Goal: Navigation & Orientation: Find specific page/section

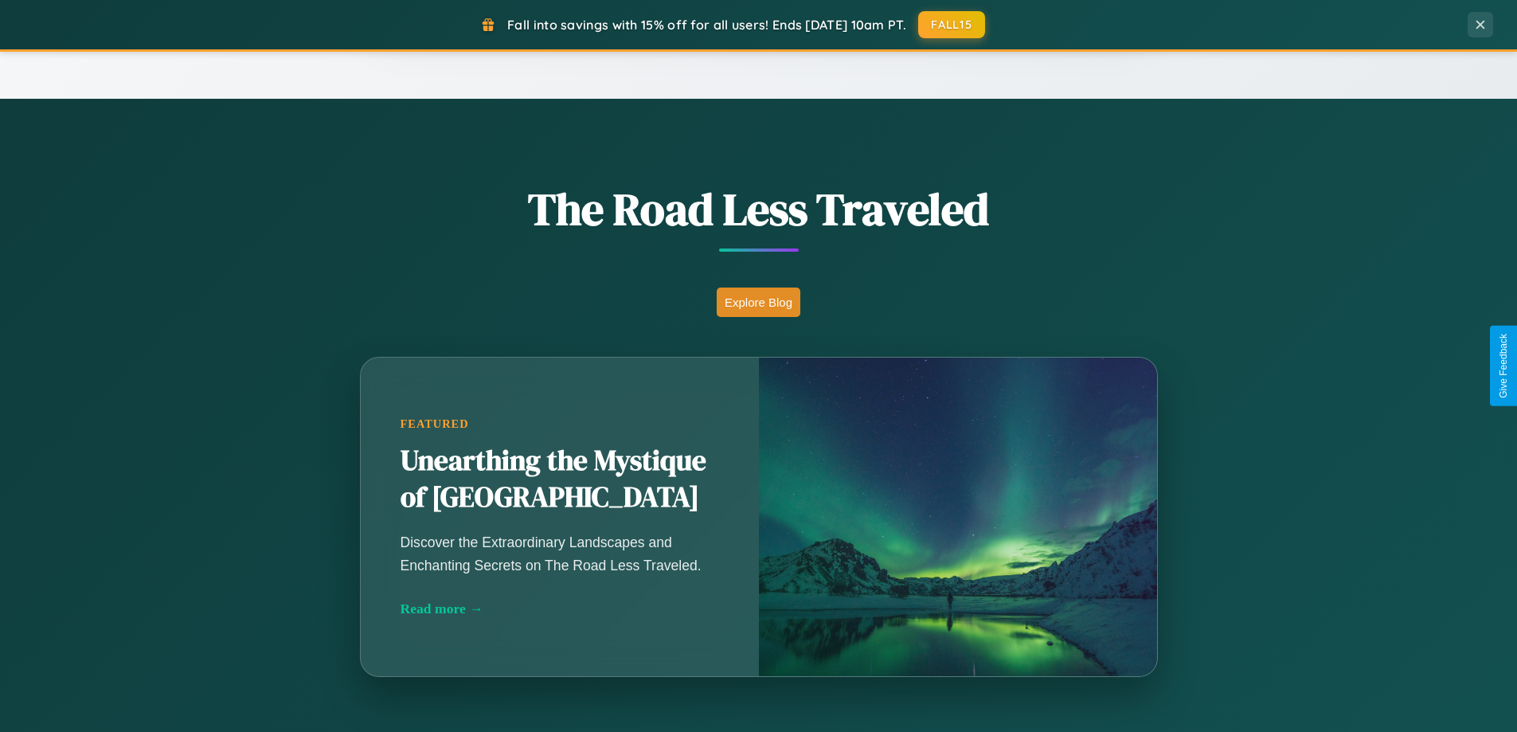
scroll to position [3065, 0]
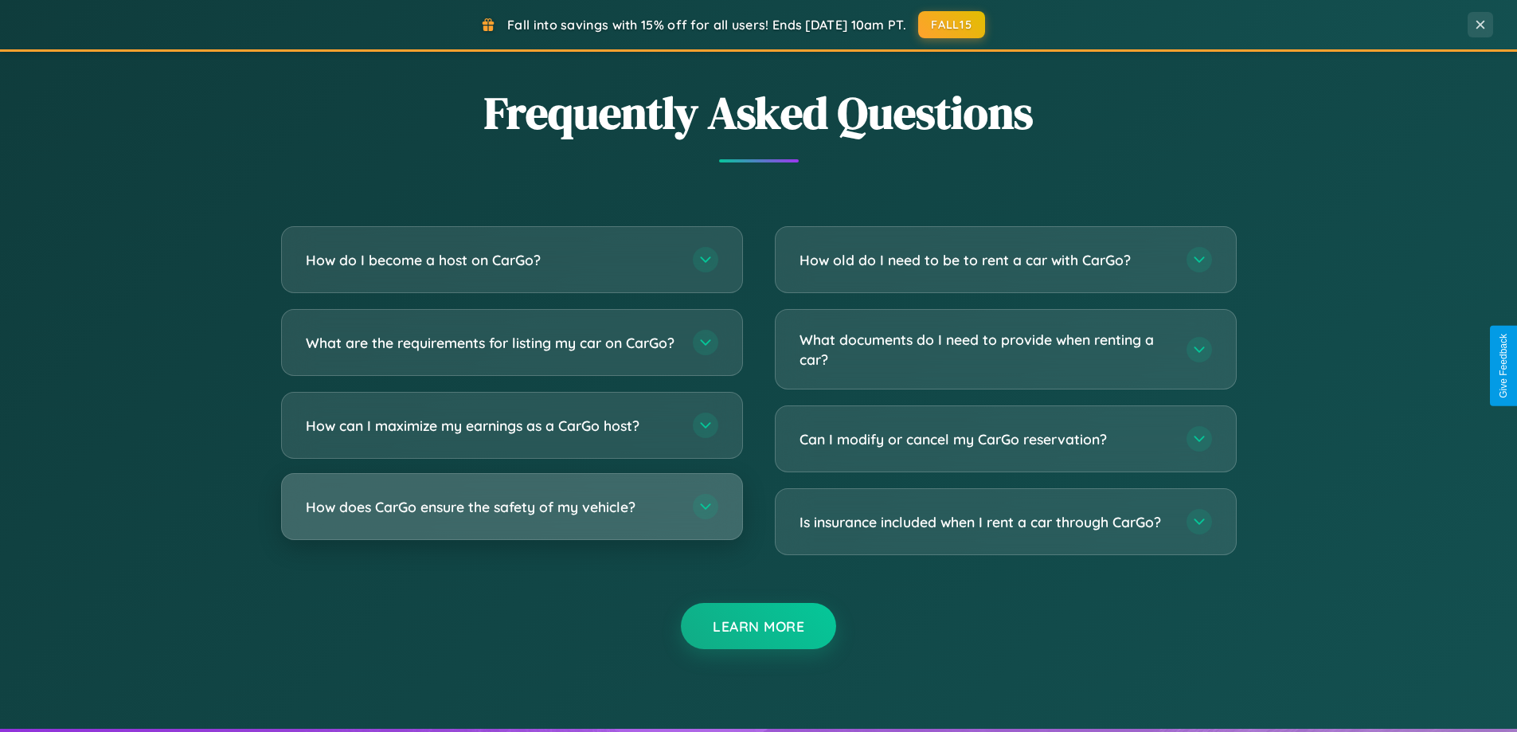
click at [511, 517] on h3 "How does CarGo ensure the safety of my vehicle?" at bounding box center [491, 507] width 371 height 20
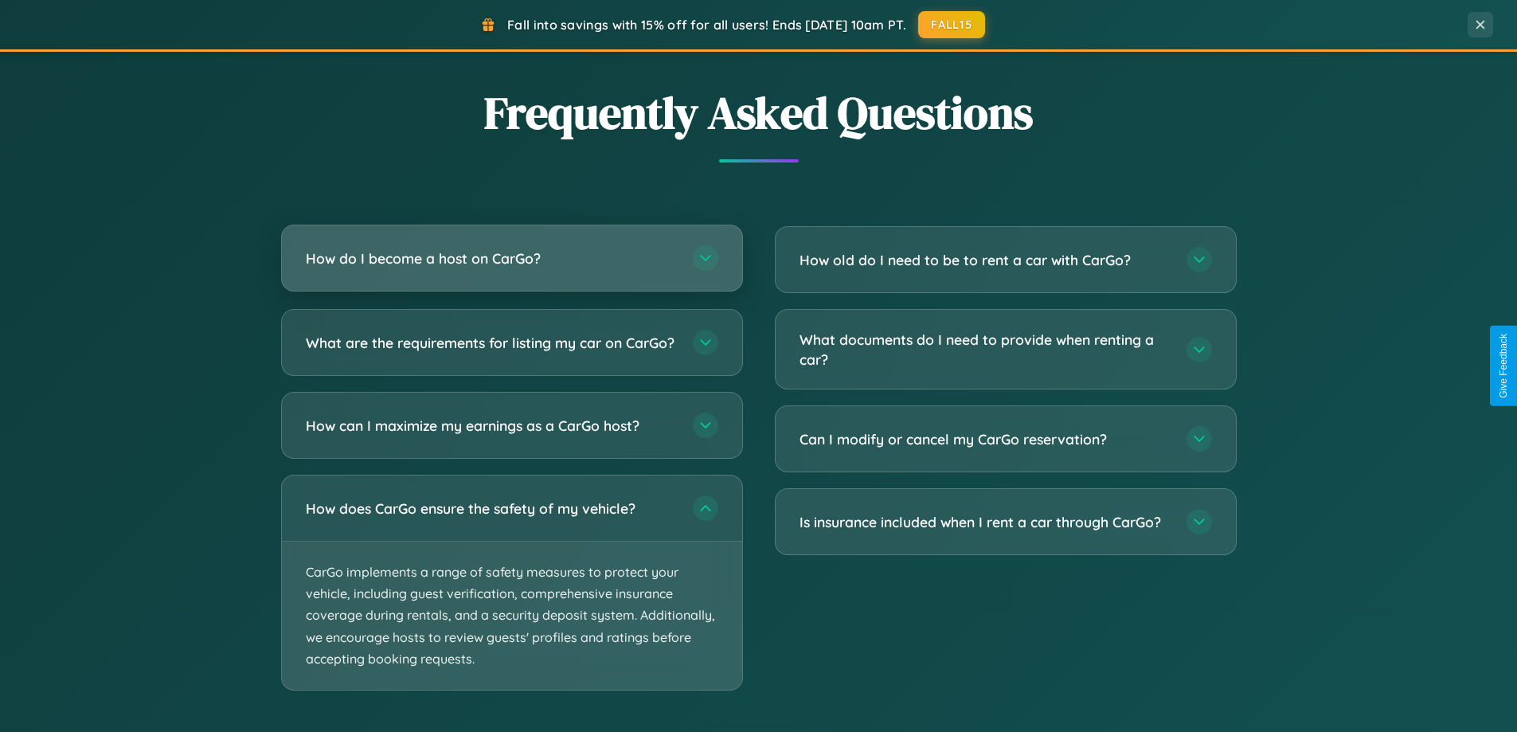
click at [511, 258] on h3 "How do I become a host on CarGo?" at bounding box center [491, 259] width 371 height 20
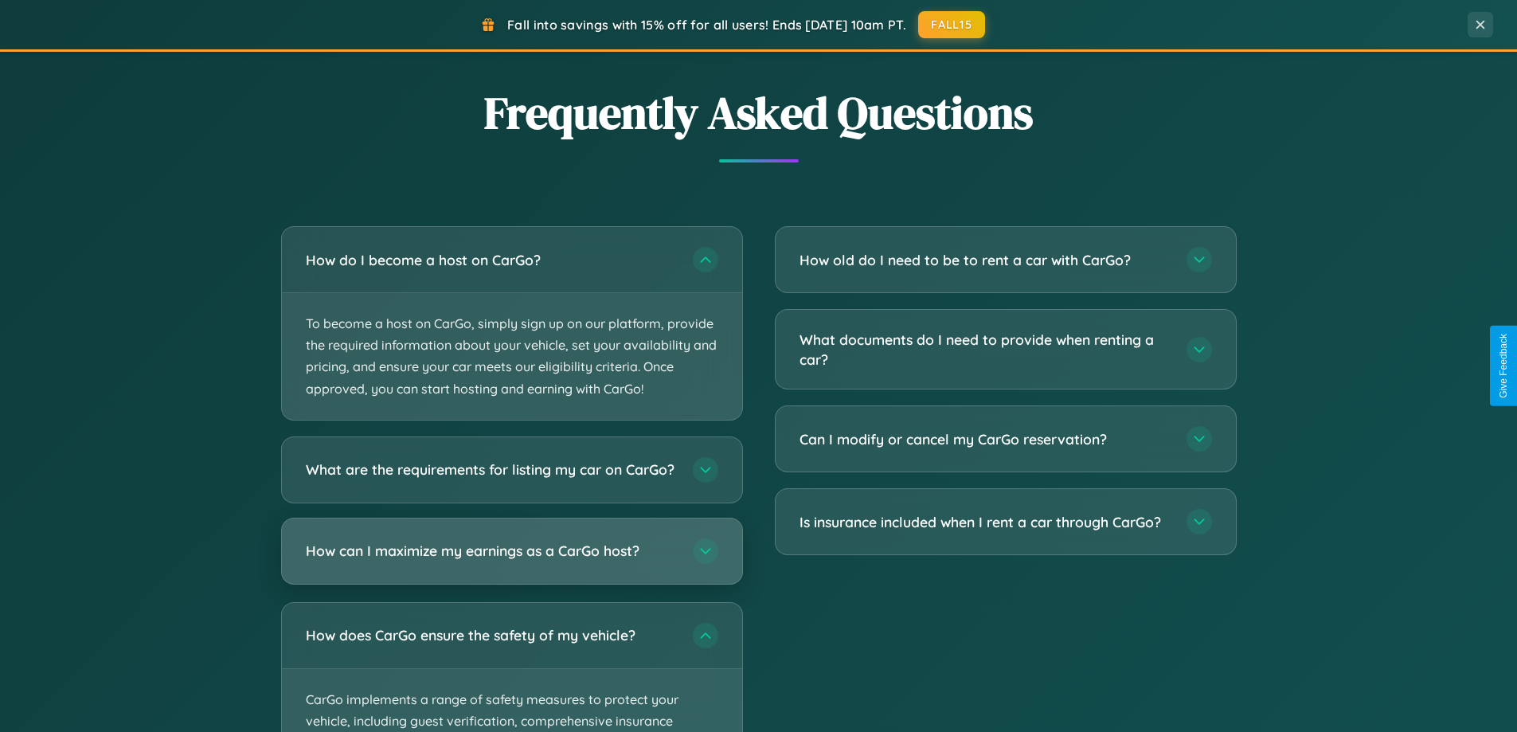
click at [511, 561] on h3 "How can I maximize my earnings as a CarGo host?" at bounding box center [491, 551] width 371 height 20
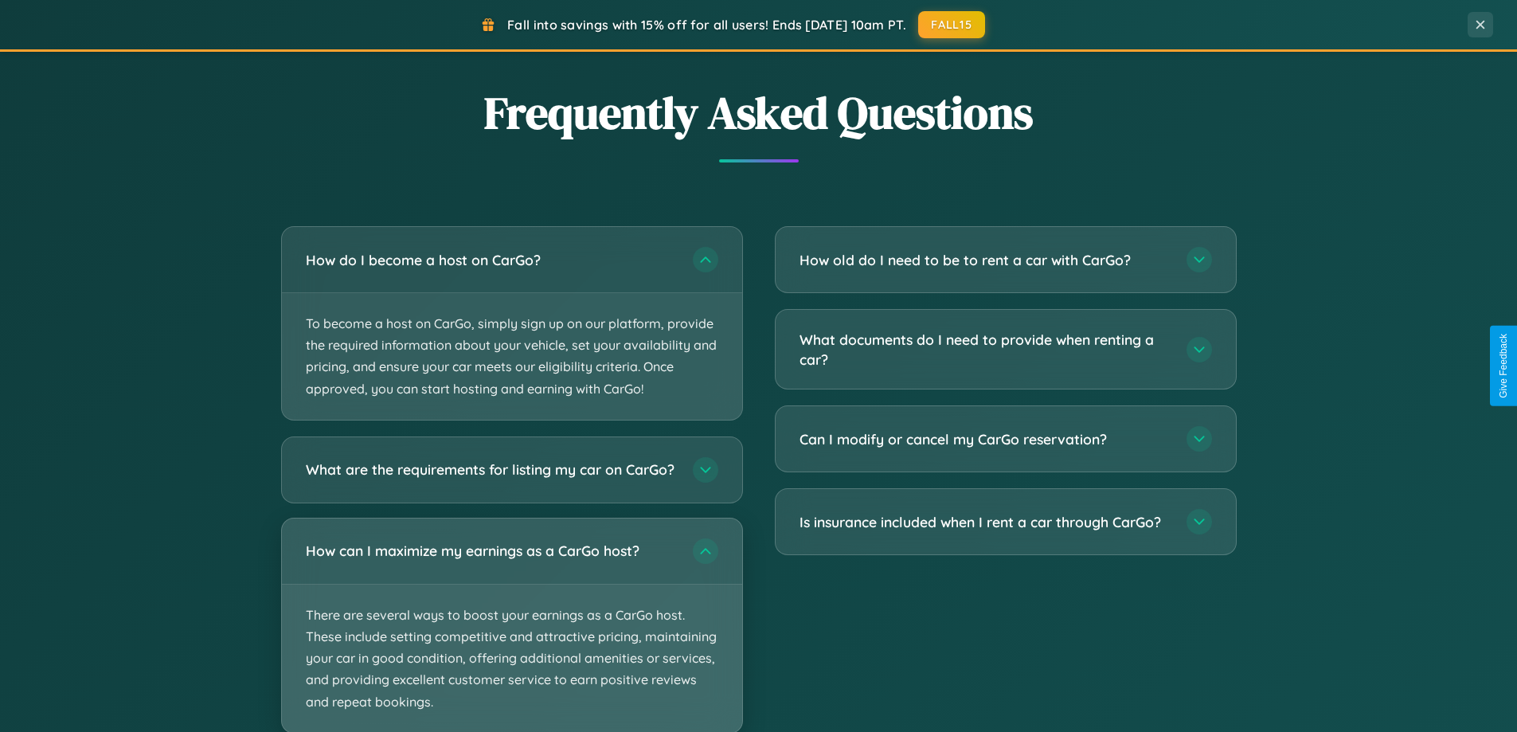
click at [511, 632] on p "There are several ways to boost your earnings as a CarGo host. These include se…" at bounding box center [512, 659] width 460 height 148
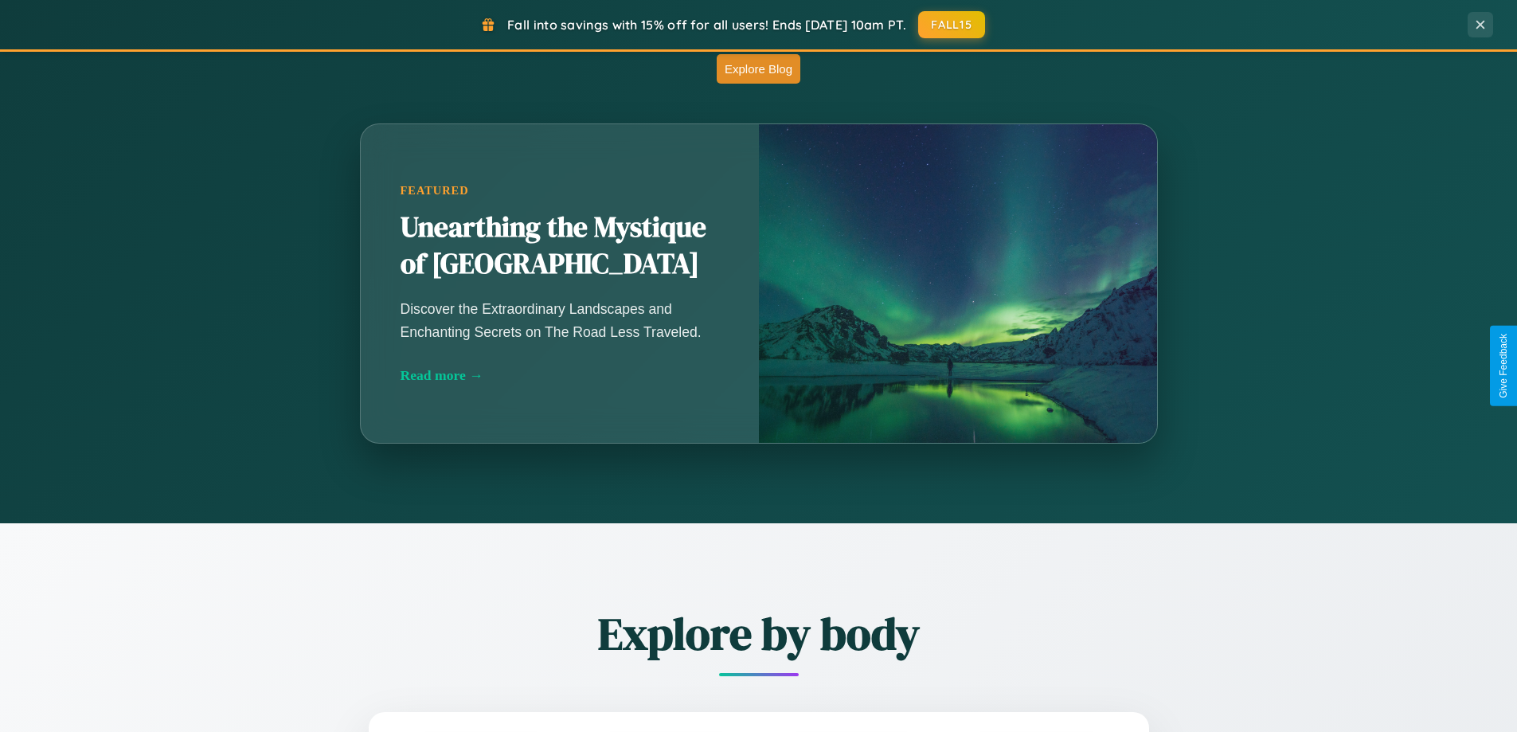
scroll to position [687, 0]
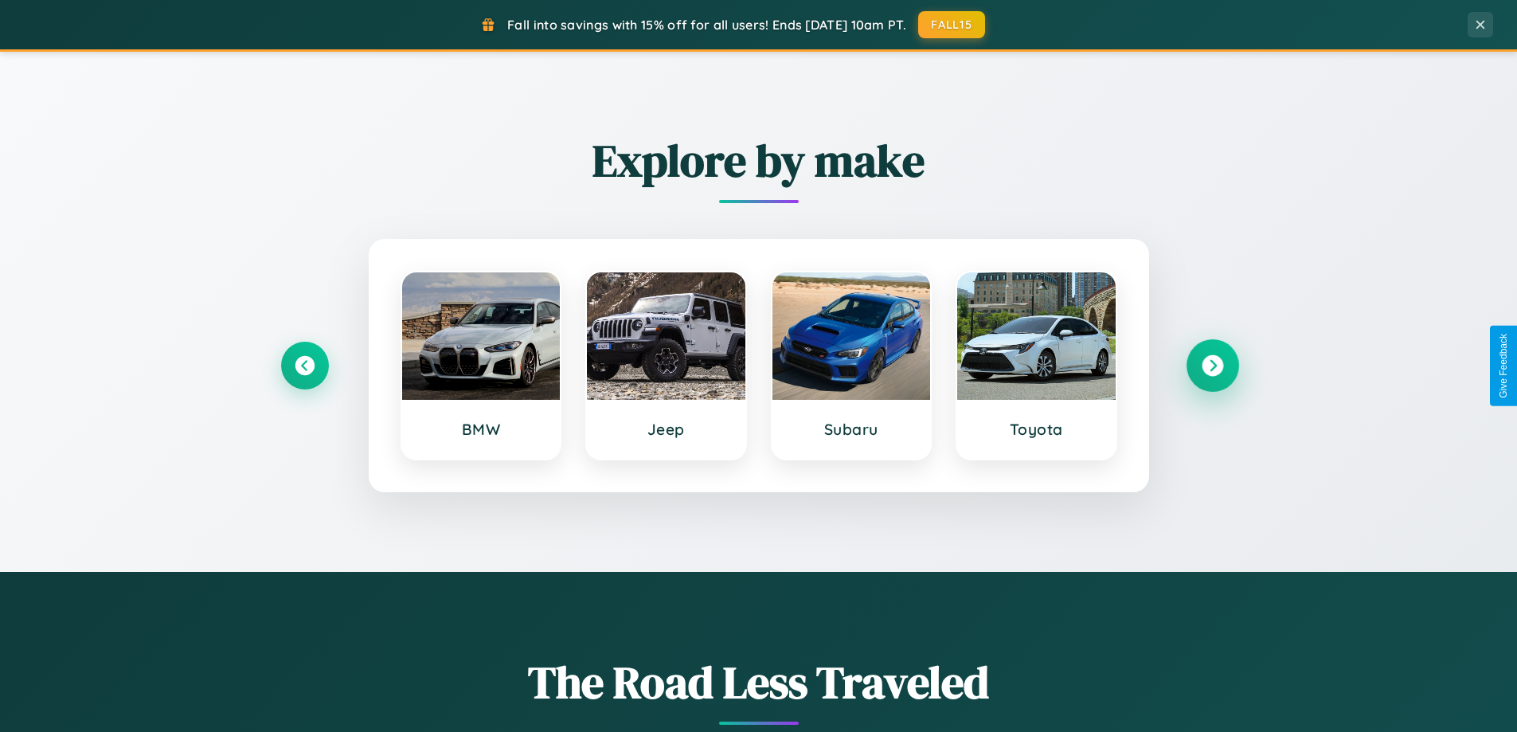
click at [1212, 366] on icon at bounding box center [1213, 366] width 22 height 22
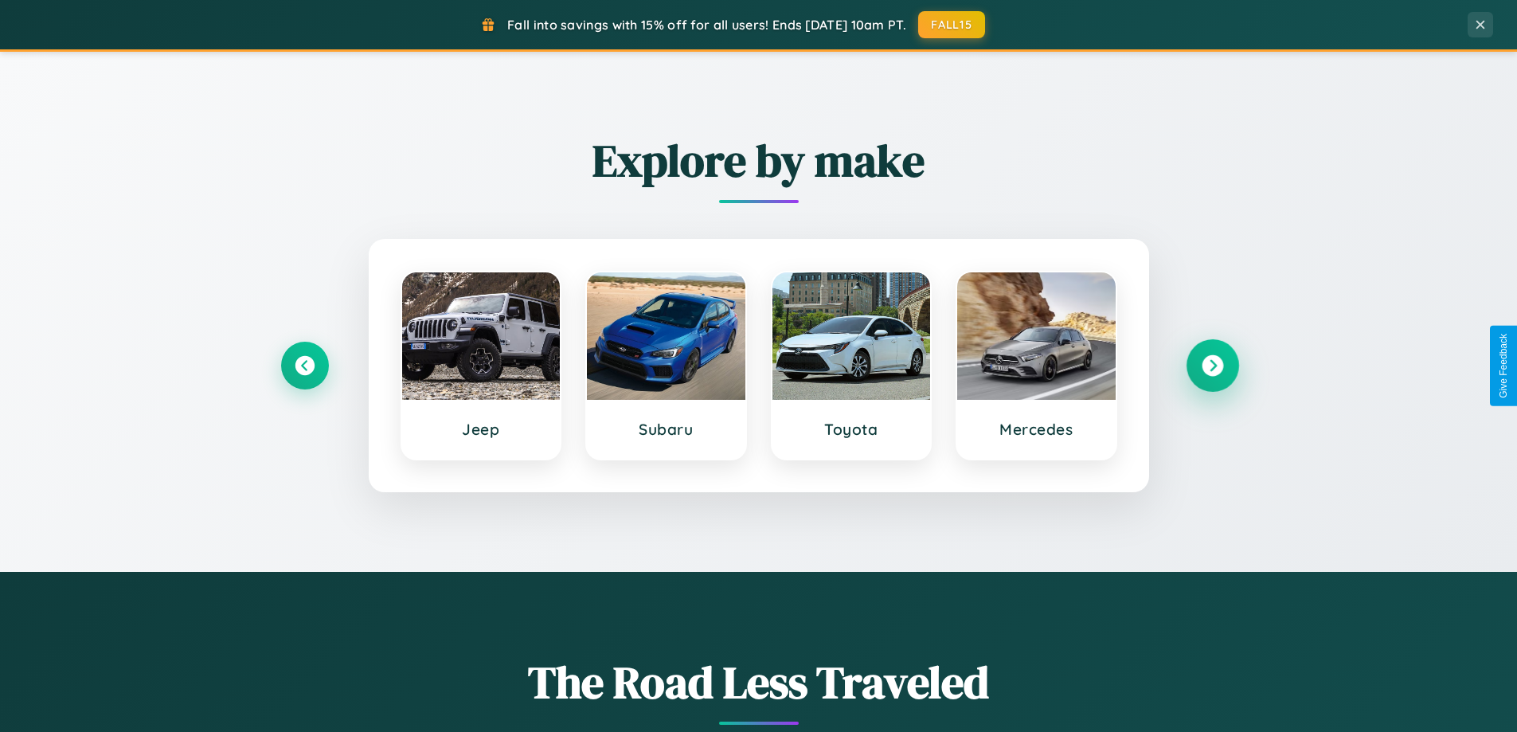
click at [1212, 366] on icon at bounding box center [1213, 366] width 22 height 22
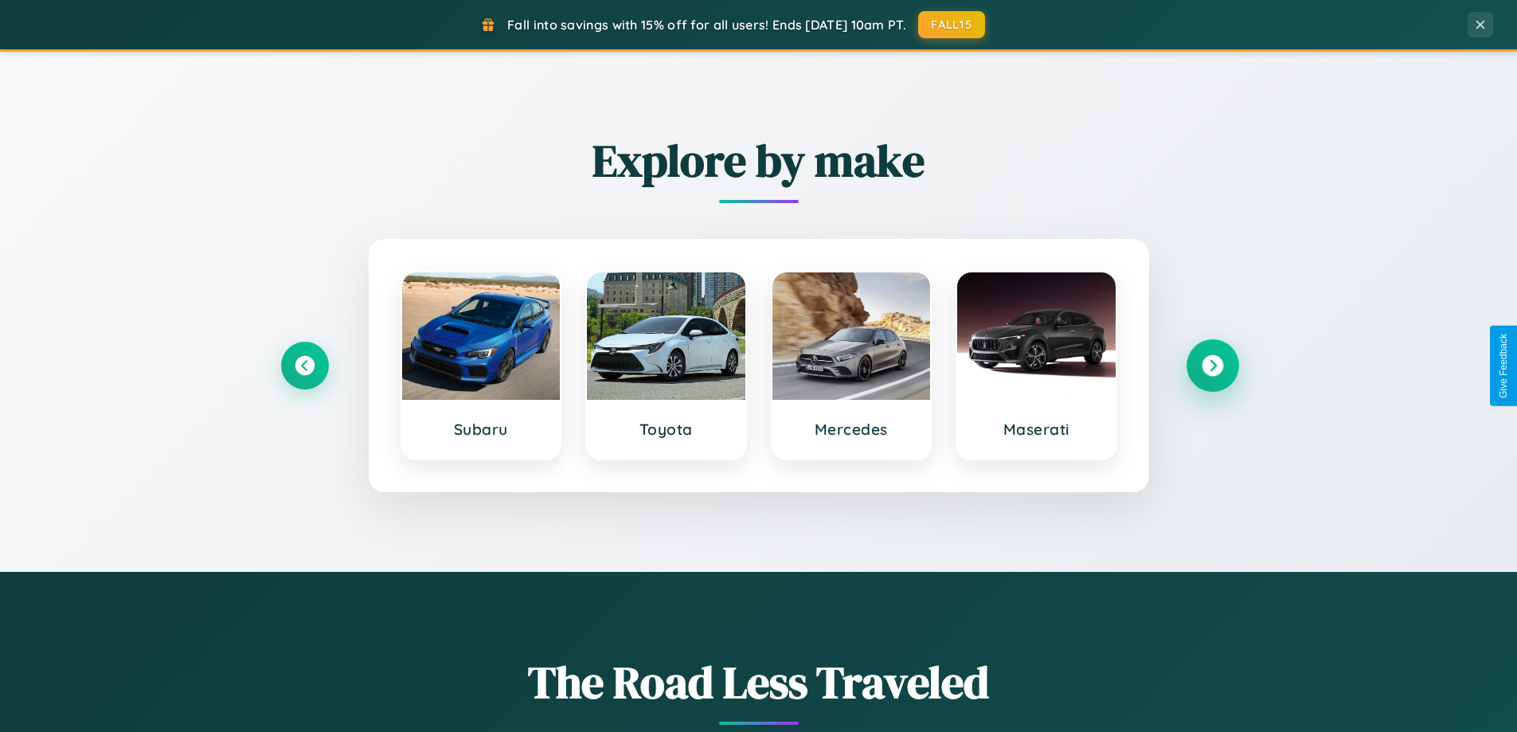
click at [1212, 366] on icon at bounding box center [1213, 366] width 22 height 22
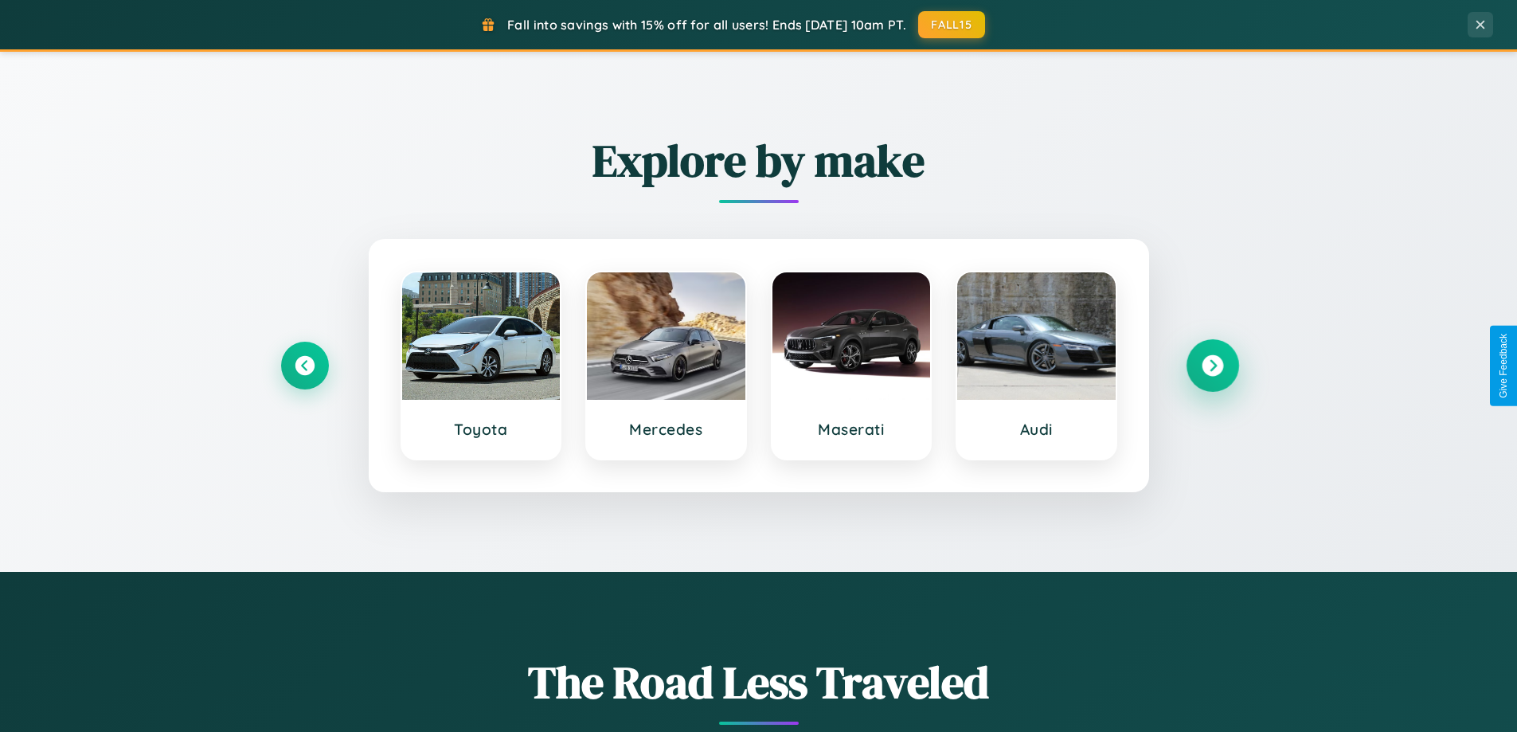
click at [1212, 366] on icon at bounding box center [1213, 366] width 22 height 22
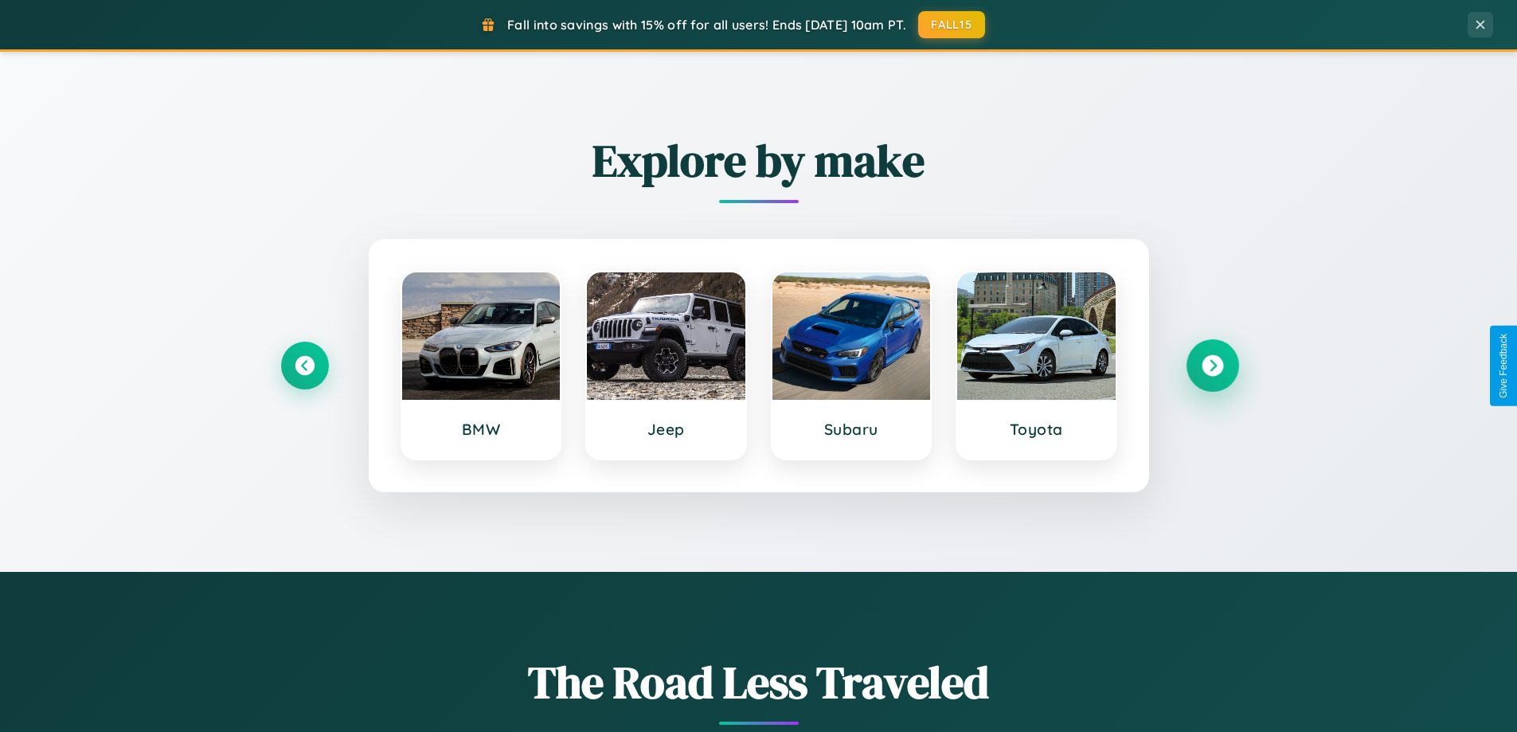
click at [1212, 366] on icon at bounding box center [1213, 366] width 22 height 22
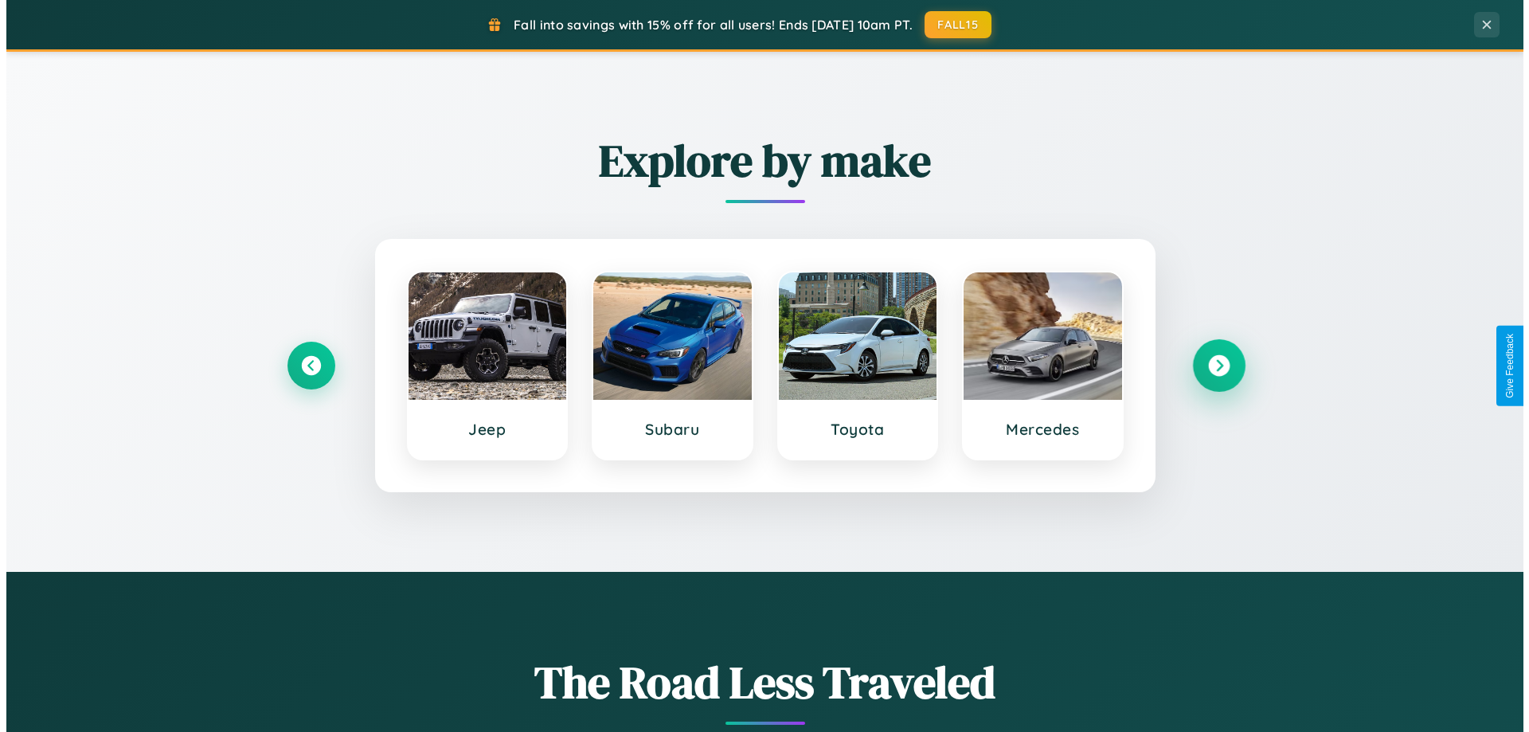
scroll to position [0, 0]
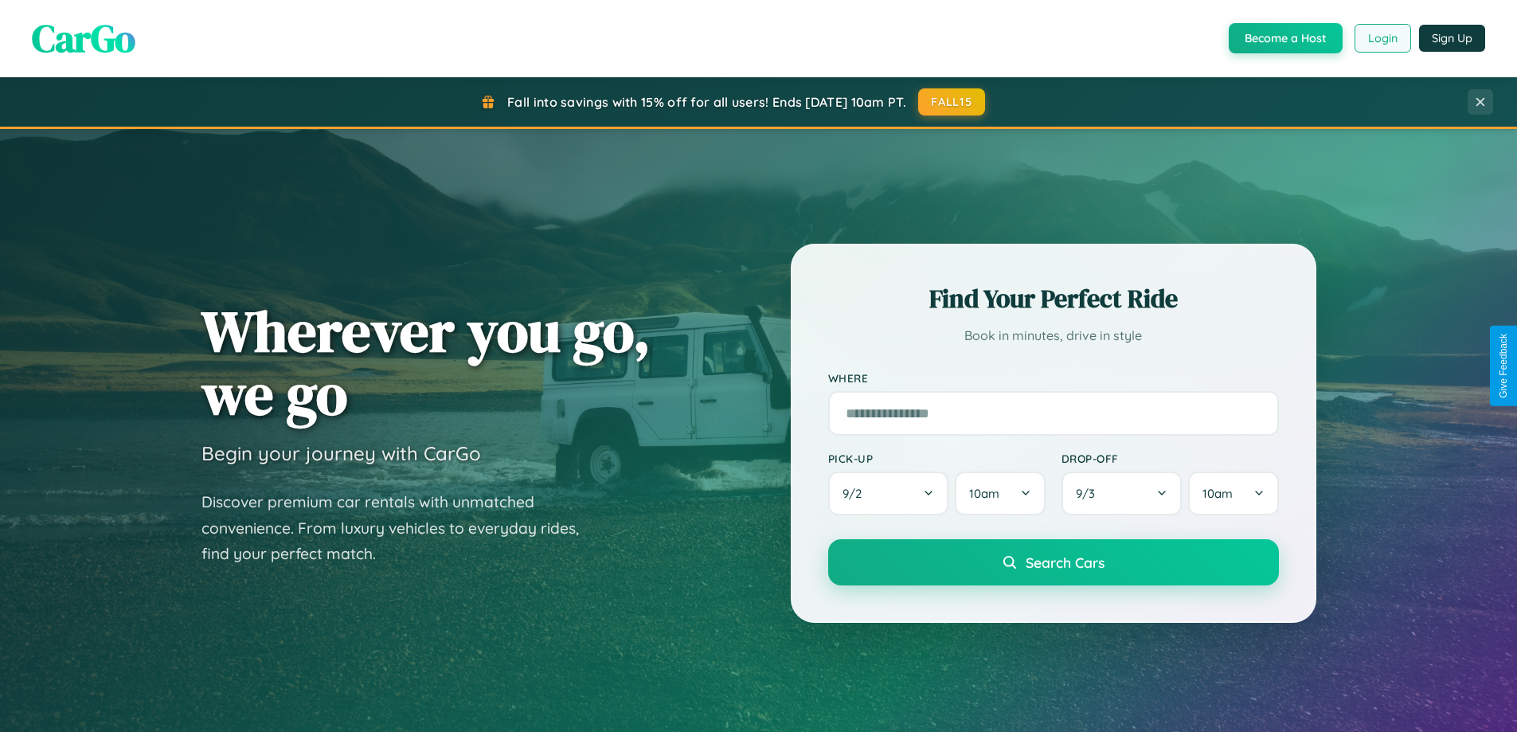
click at [1382, 38] on button "Login" at bounding box center [1383, 38] width 57 height 29
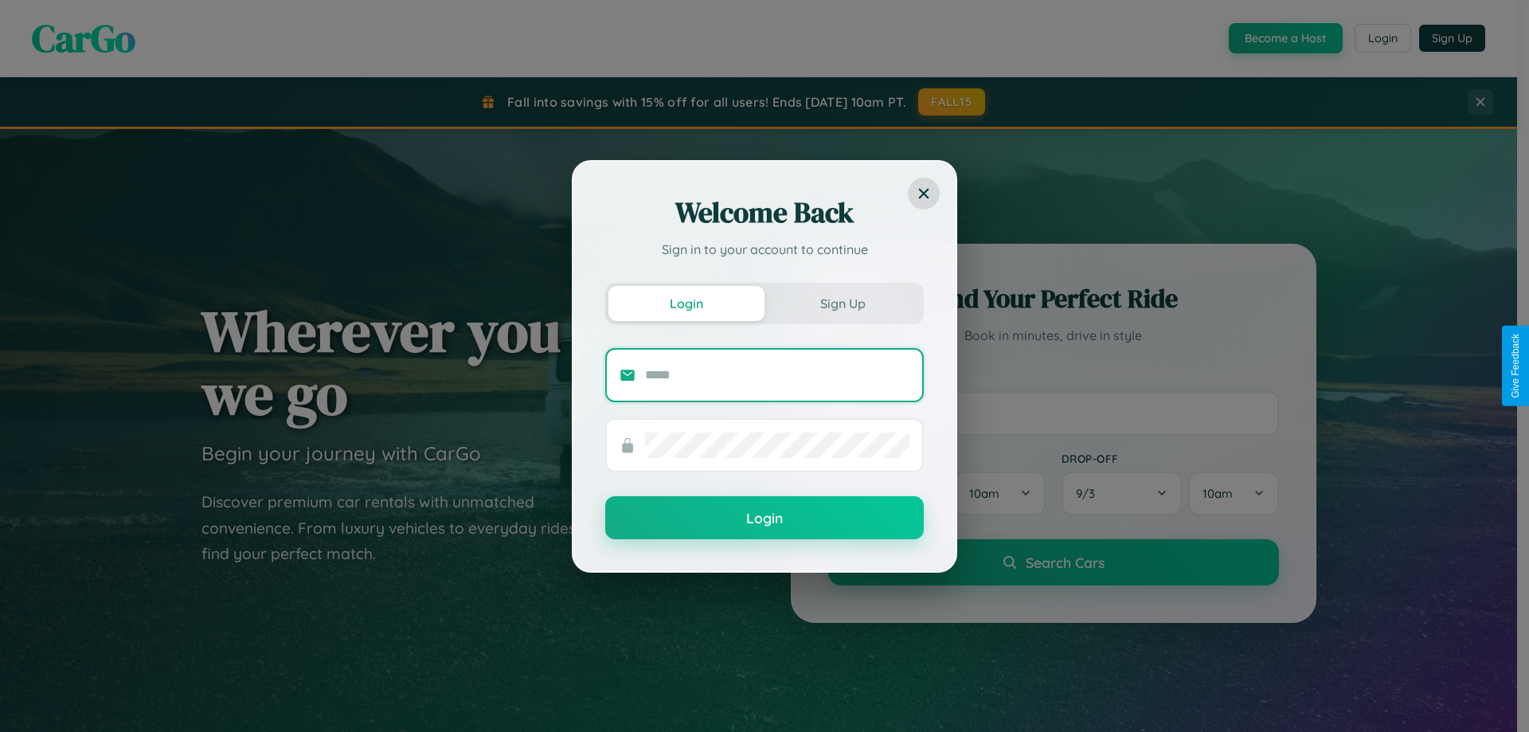
click at [777, 374] on input "text" at bounding box center [777, 374] width 264 height 25
type input "**********"
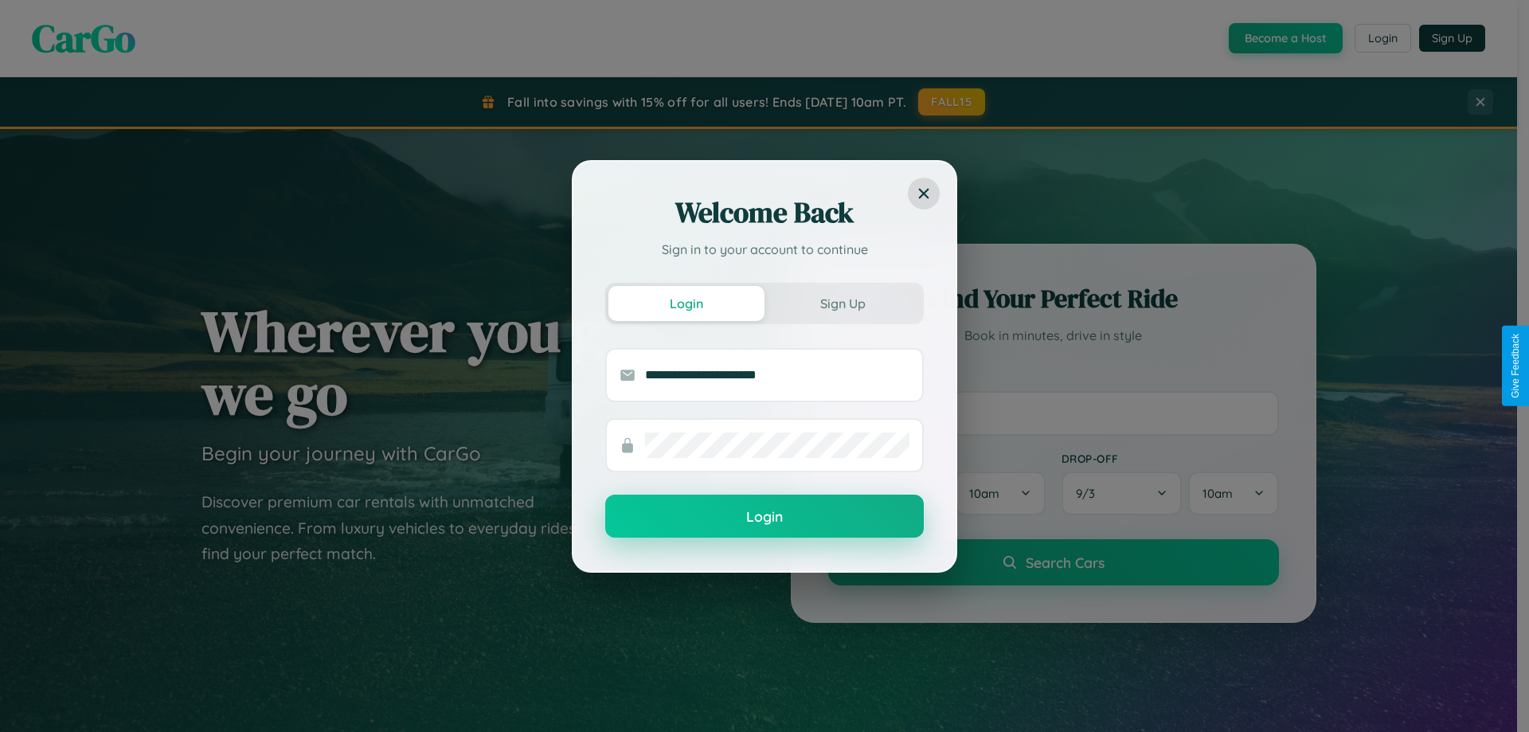
click at [765, 517] on button "Login" at bounding box center [764, 516] width 319 height 43
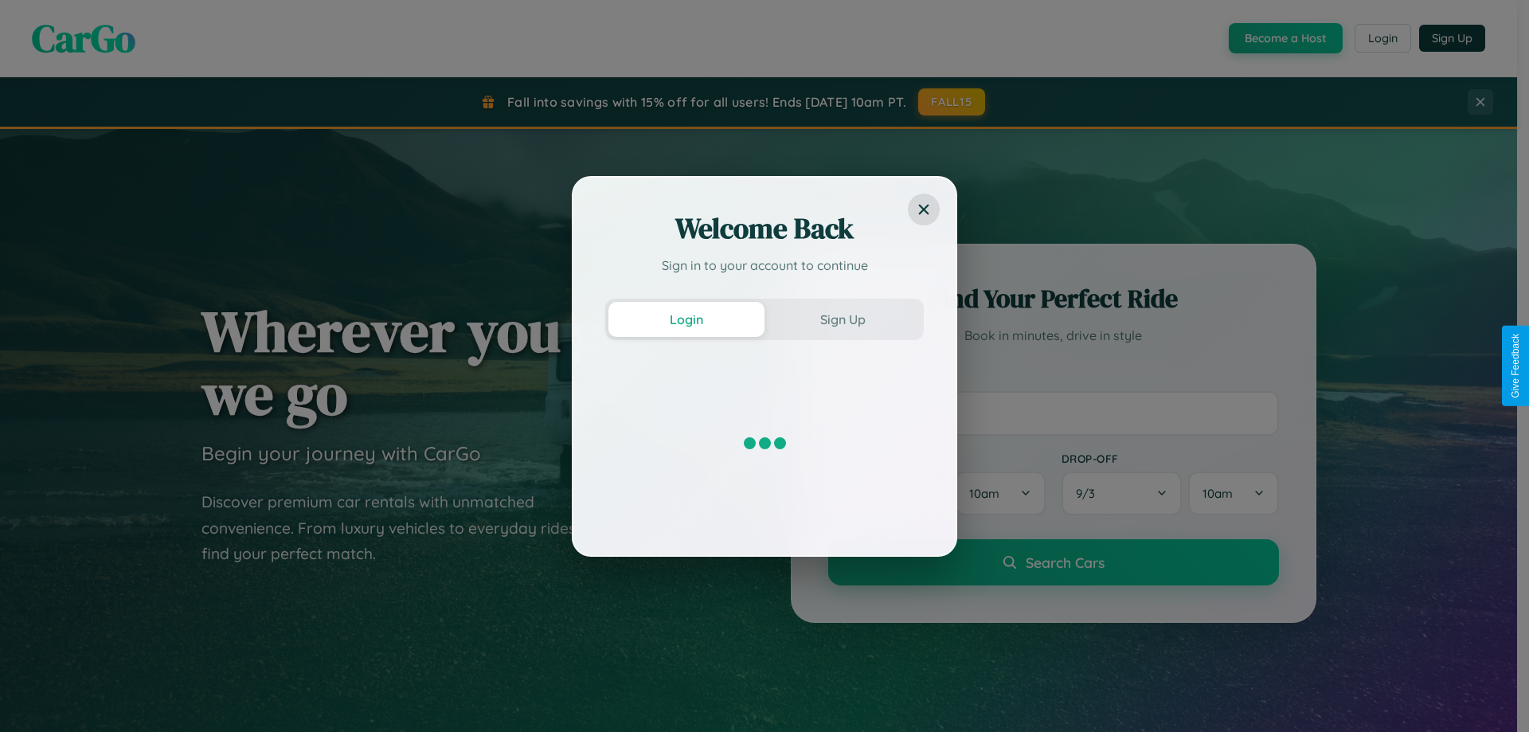
click at [1382, 38] on div "Welcome Back Sign in to your account to continue Login Sign Up" at bounding box center [764, 366] width 1529 height 732
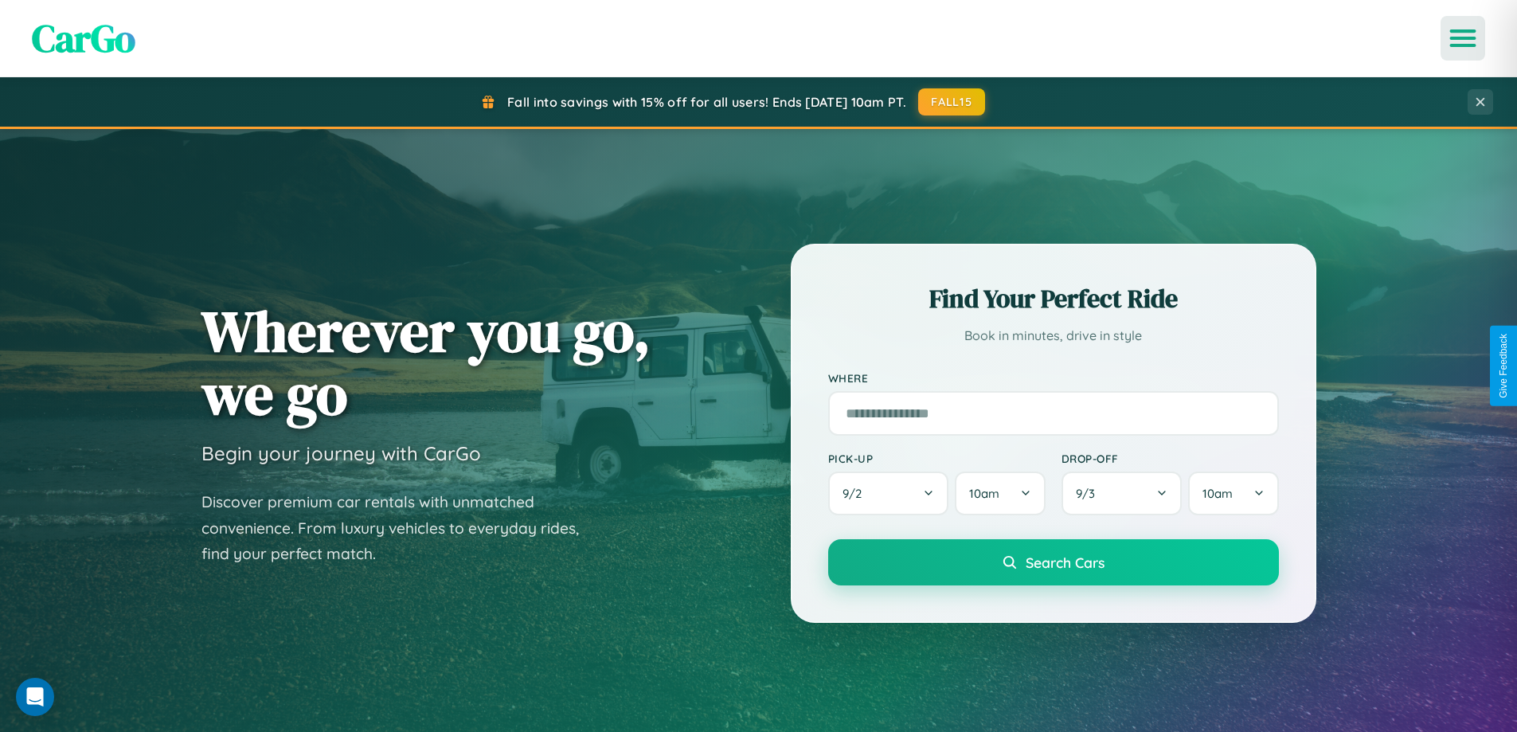
click at [1463, 38] on icon "Open menu" at bounding box center [1463, 38] width 23 height 14
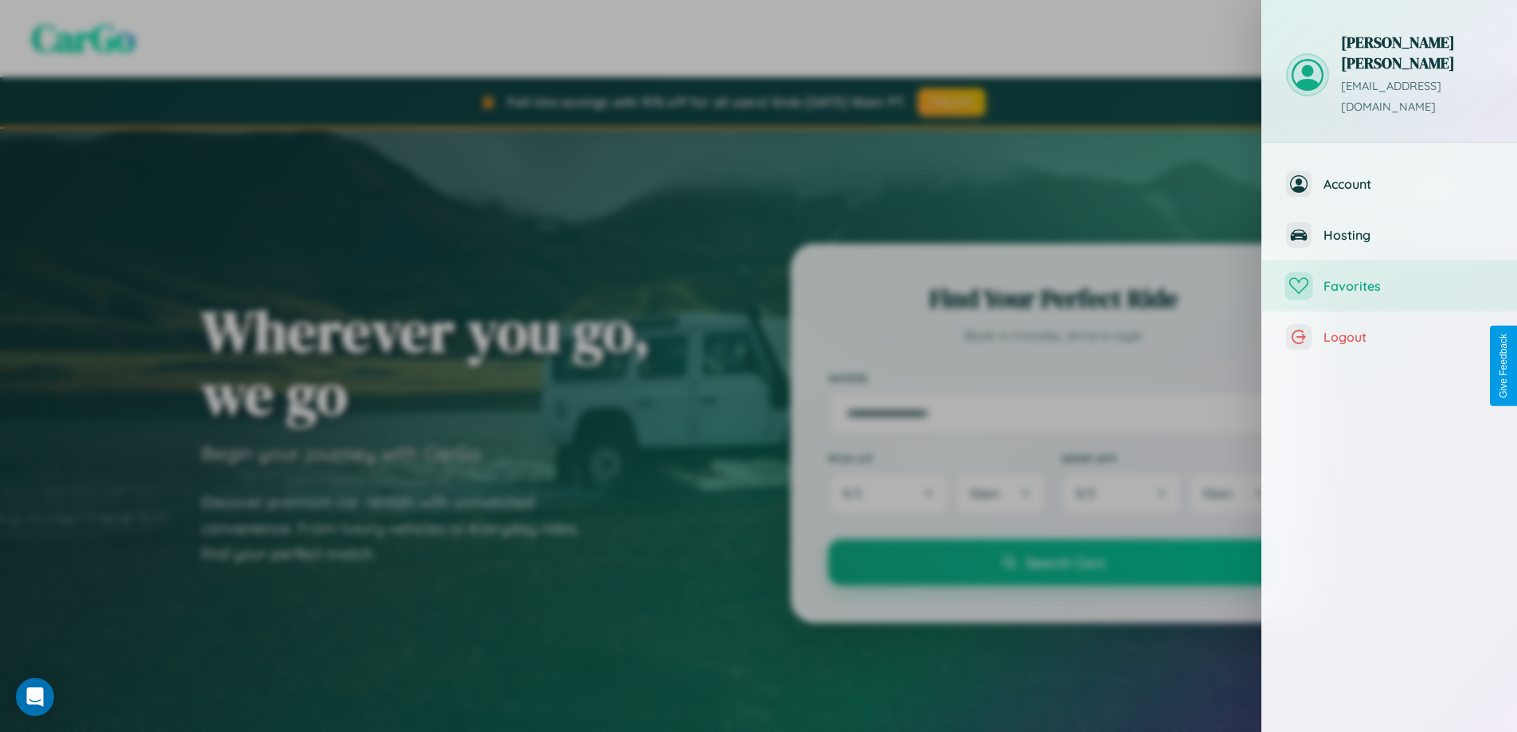
click at [1390, 278] on span "Favorites" at bounding box center [1409, 286] width 170 height 16
